Goal: Task Accomplishment & Management: Use online tool/utility

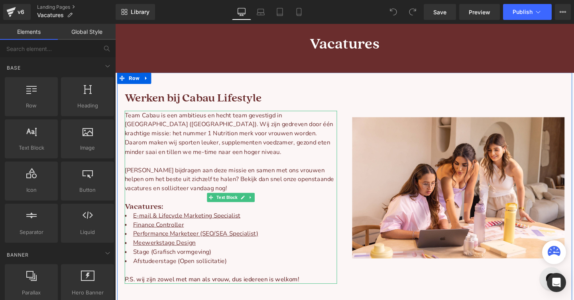
scroll to position [59, 0]
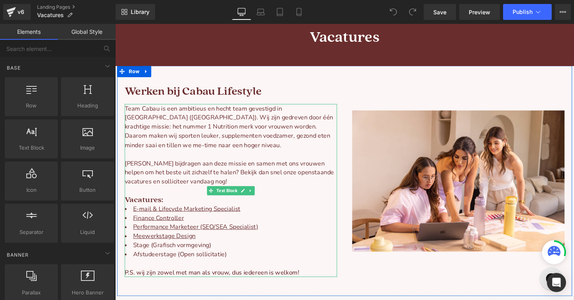
click at [215, 255] on li "Stage (Grafisch vormgeving)" at bounding box center [236, 257] width 223 height 10
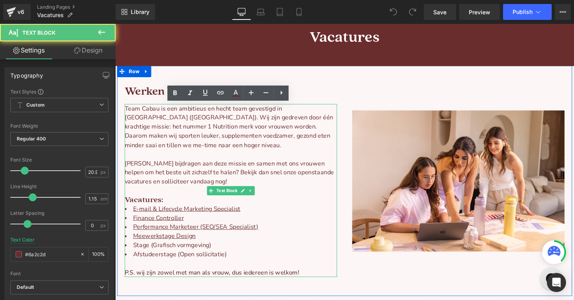
click at [215, 255] on li "Stage (Grafisch vormgeving)" at bounding box center [236, 257] width 223 height 10
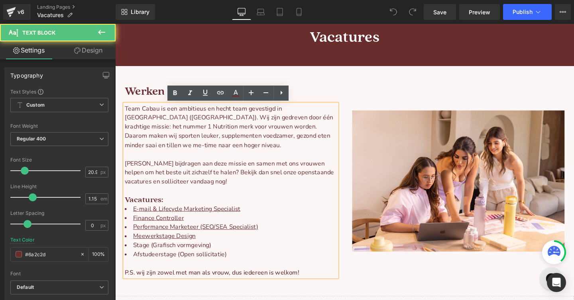
click at [215, 255] on li "Stage (Grafisch vormgeving)" at bounding box center [236, 257] width 223 height 10
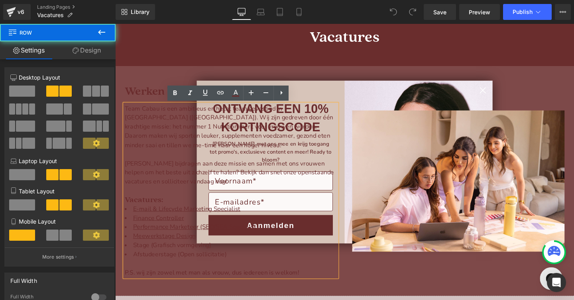
click at [503, 92] on div "Image" at bounding box center [475, 189] width 239 height 202
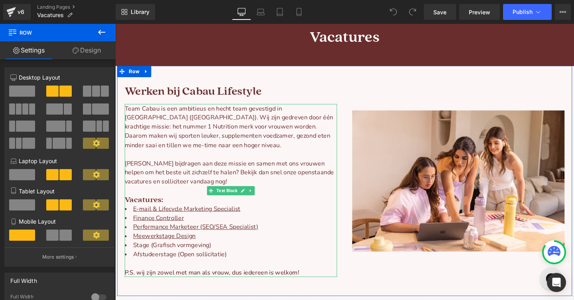
click at [174, 257] on li "Stage (Grafisch vormgeving)" at bounding box center [236, 257] width 223 height 10
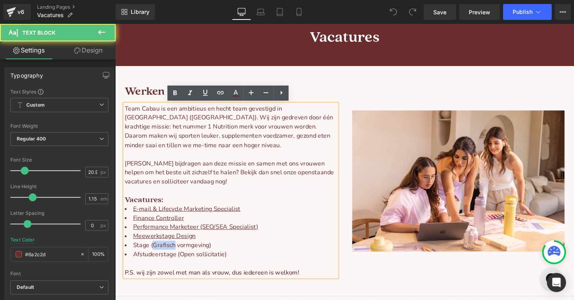
click at [174, 257] on li "Stage (Grafisch vormgeving)" at bounding box center [236, 257] width 223 height 10
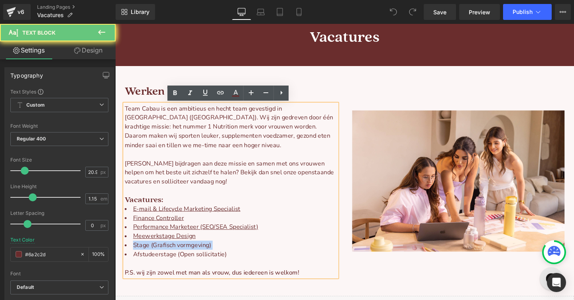
click at [174, 257] on li "Stage (Grafisch vormgeving)" at bounding box center [236, 257] width 223 height 10
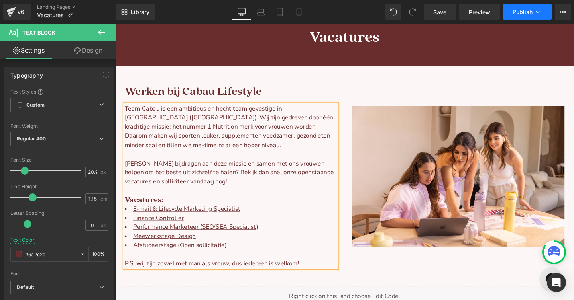
click at [521, 14] on span "Publish" at bounding box center [522, 12] width 20 height 6
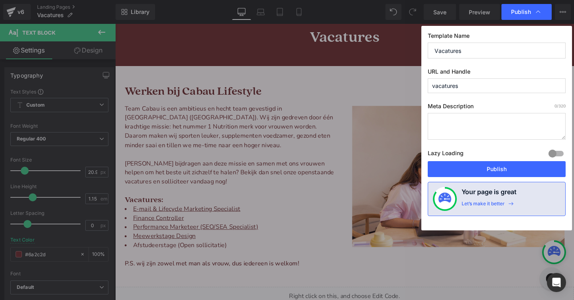
click at [468, 179] on div "Template Name Vacatures URL and Handle vacatures Meta Description 0 /320 Lazy L…" at bounding box center [496, 128] width 151 height 205
click at [468, 172] on button "Publish" at bounding box center [496, 169] width 138 height 16
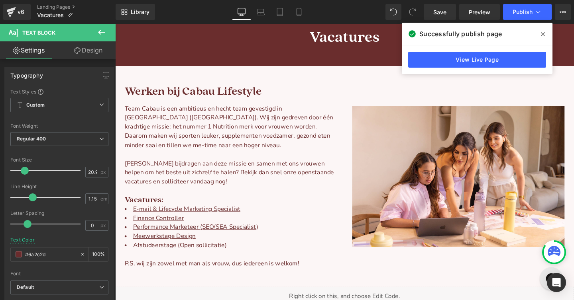
click at [519, 21] on div "Library Desktop Desktop Laptop Tablet Mobile Save Preview Publish Scheduled Vie…" at bounding box center [345, 12] width 458 height 24
click at [519, 15] on span "Publish" at bounding box center [522, 12] width 20 height 6
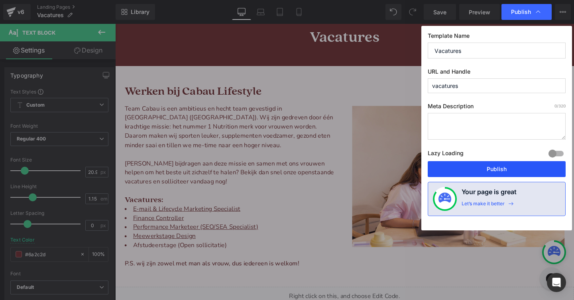
click at [458, 173] on button "Publish" at bounding box center [496, 169] width 138 height 16
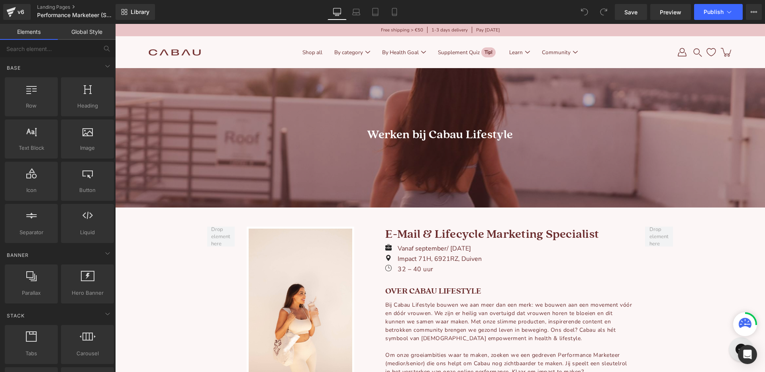
click at [443, 236] on h1 "E-mail & Lifecycle Marketing Specialist" at bounding box center [509, 235] width 248 height 16
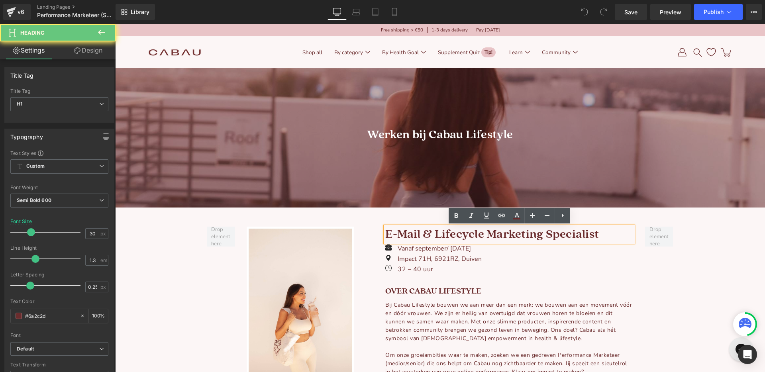
click at [431, 232] on h1 "E-mail & Lifecycle Marketing Specialist" at bounding box center [509, 235] width 248 height 16
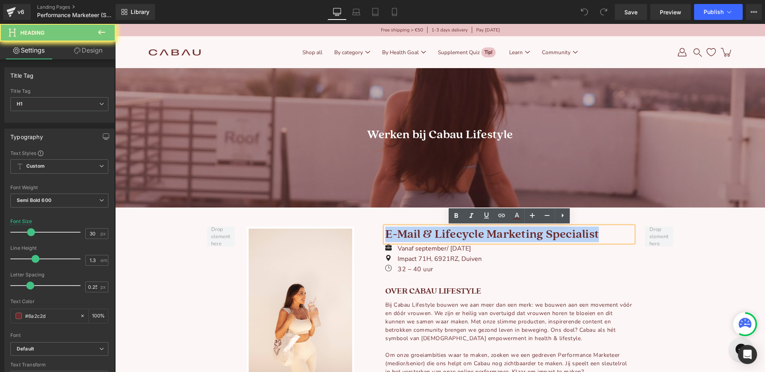
click at [431, 232] on h1 "E-mail & Lifecycle Marketing Specialist" at bounding box center [509, 235] width 248 height 16
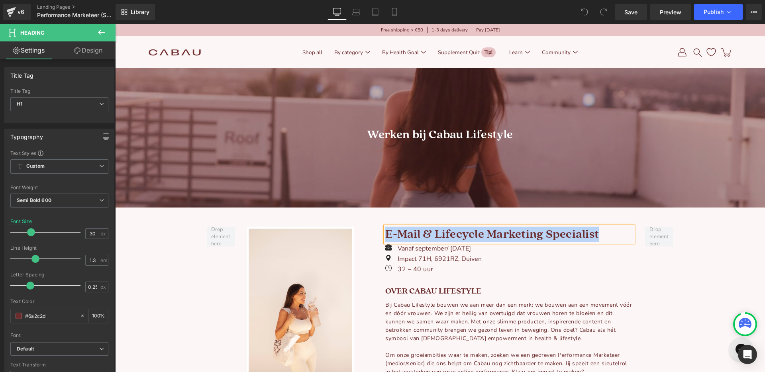
paste div
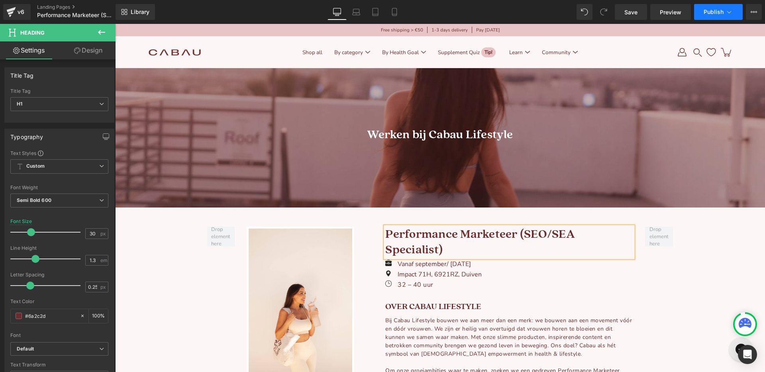
click at [702, 11] on button "Publish" at bounding box center [718, 12] width 49 height 16
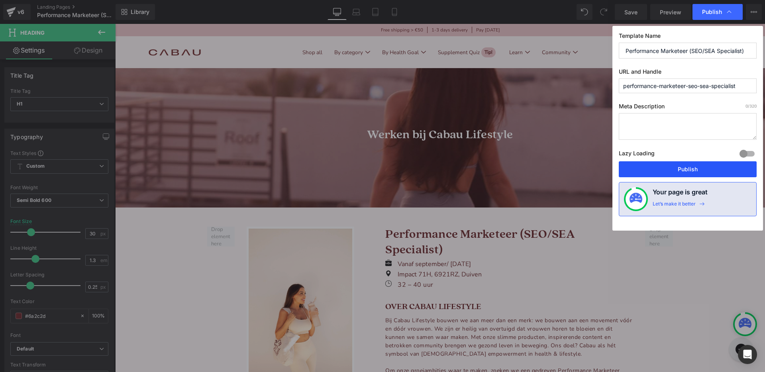
click at [691, 172] on button "Publish" at bounding box center [688, 169] width 138 height 16
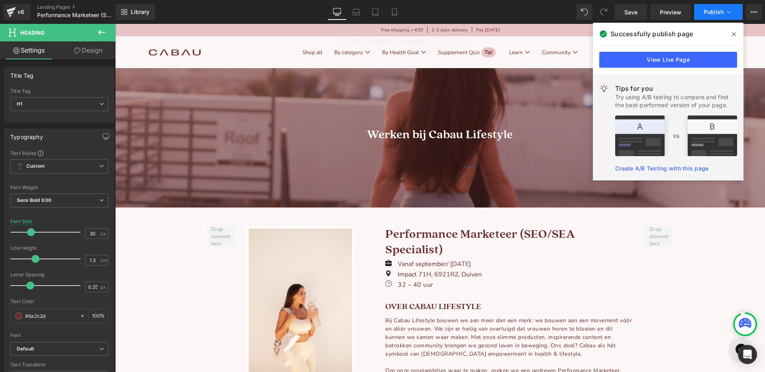
click at [709, 9] on span "Publish" at bounding box center [713, 12] width 20 height 6
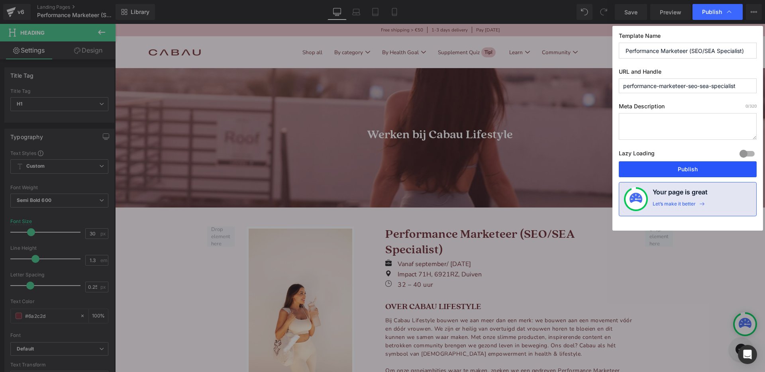
click at [684, 168] on button "Publish" at bounding box center [688, 169] width 138 height 16
